Goal: Transaction & Acquisition: Purchase product/service

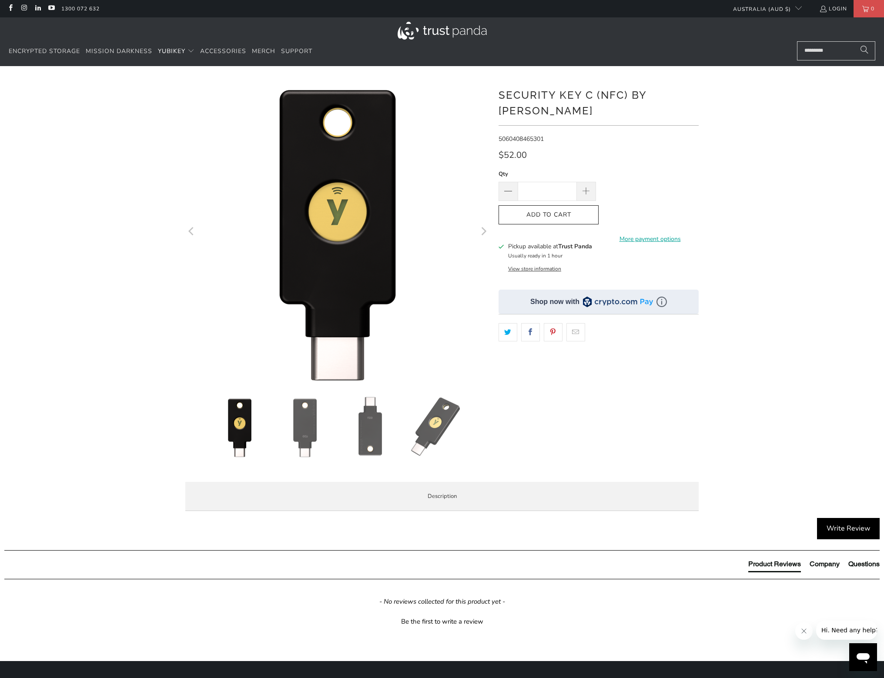
drag, startPoint x: 565, startPoint y: 178, endPoint x: 519, endPoint y: 178, distance: 46.1
click at [519, 182] on input "*" at bounding box center [547, 191] width 59 height 19
type input "*"
click at [774, 178] on div "*" at bounding box center [442, 298] width 884 height 439
click at [574, 211] on span "Add to Cart" at bounding box center [549, 214] width 82 height 7
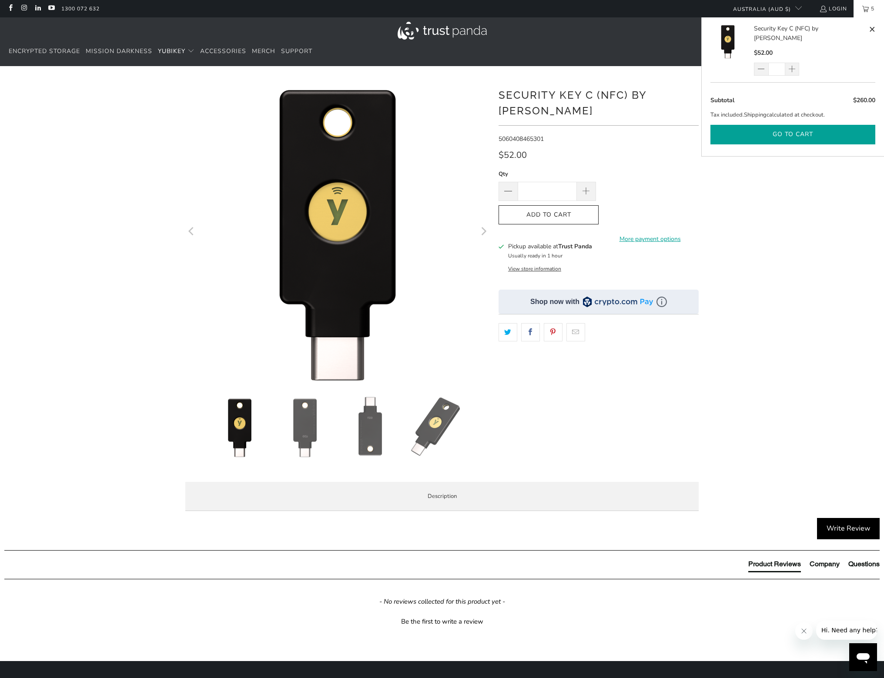
click at [801, 128] on button "Go to cart" at bounding box center [793, 135] width 165 height 20
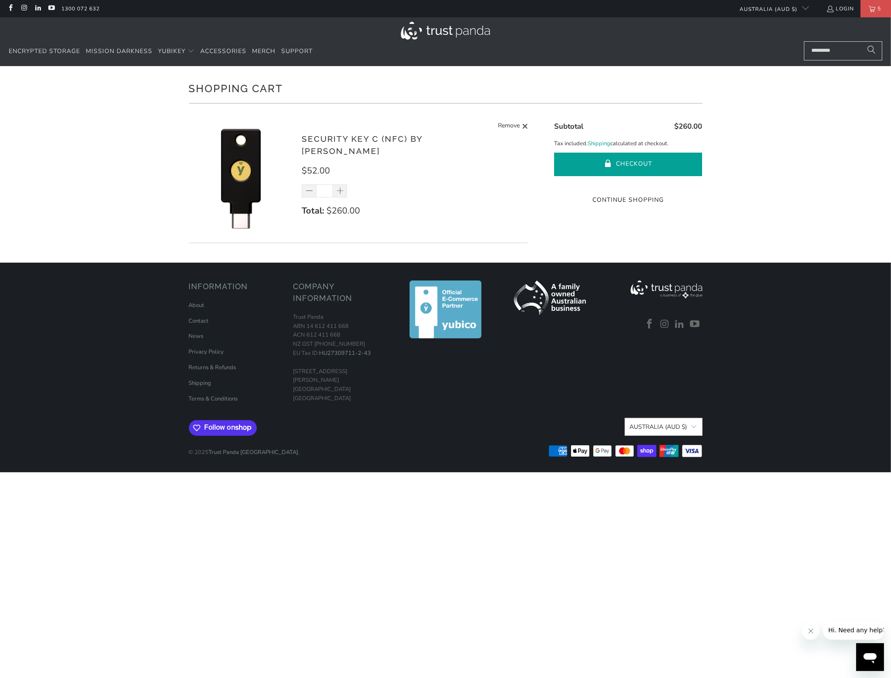
click at [585, 161] on button "Checkout" at bounding box center [628, 164] width 148 height 23
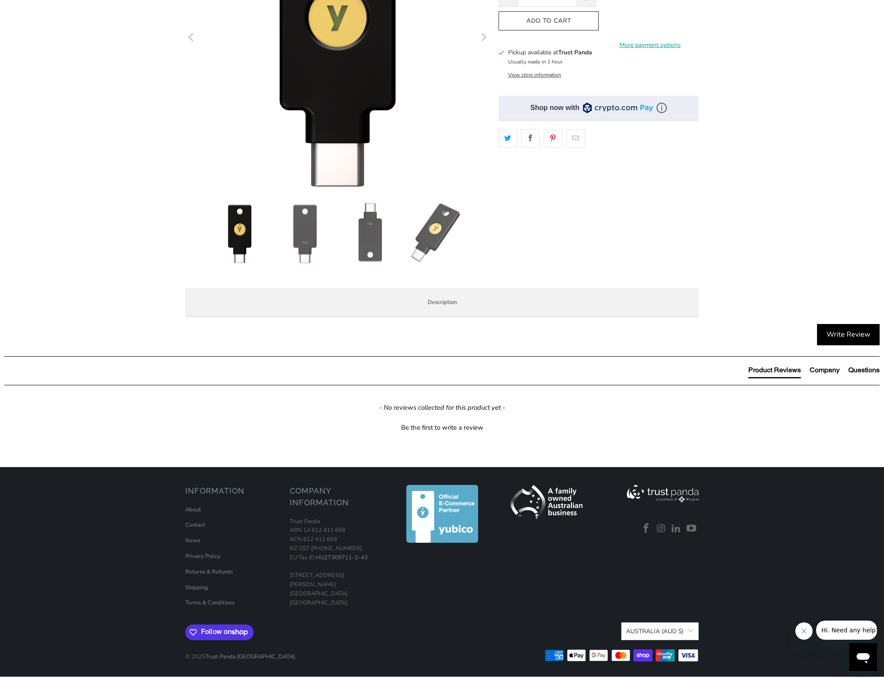
scroll to position [87, 0]
